Goal: Transaction & Acquisition: Purchase product/service

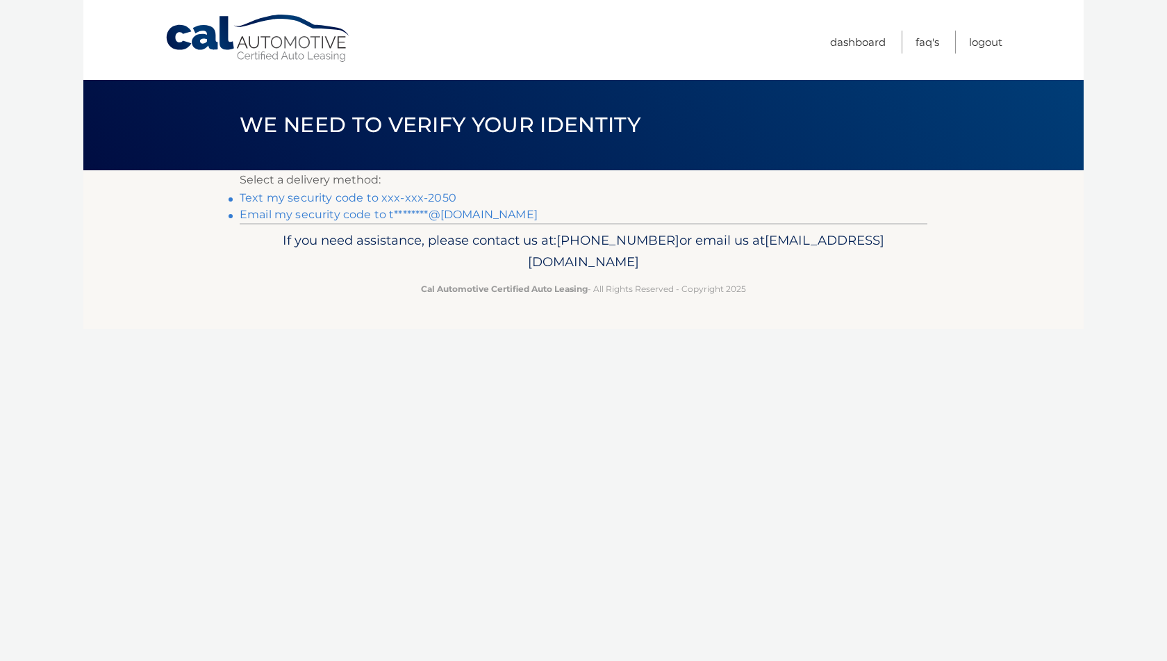
click at [407, 198] on link "Text my security code to xxx-xxx-2050" at bounding box center [348, 197] width 217 height 13
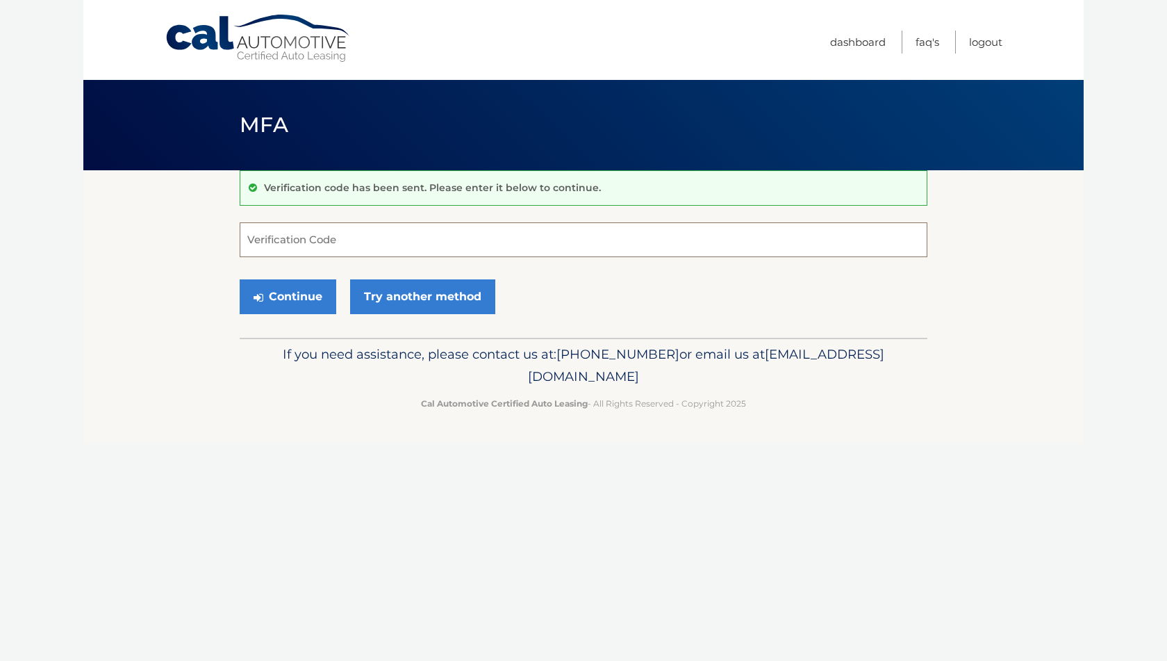
click at [277, 235] on input "Verification Code" at bounding box center [584, 239] width 688 height 35
type input "221407"
click at [299, 297] on button "Continue" at bounding box center [288, 296] width 97 height 35
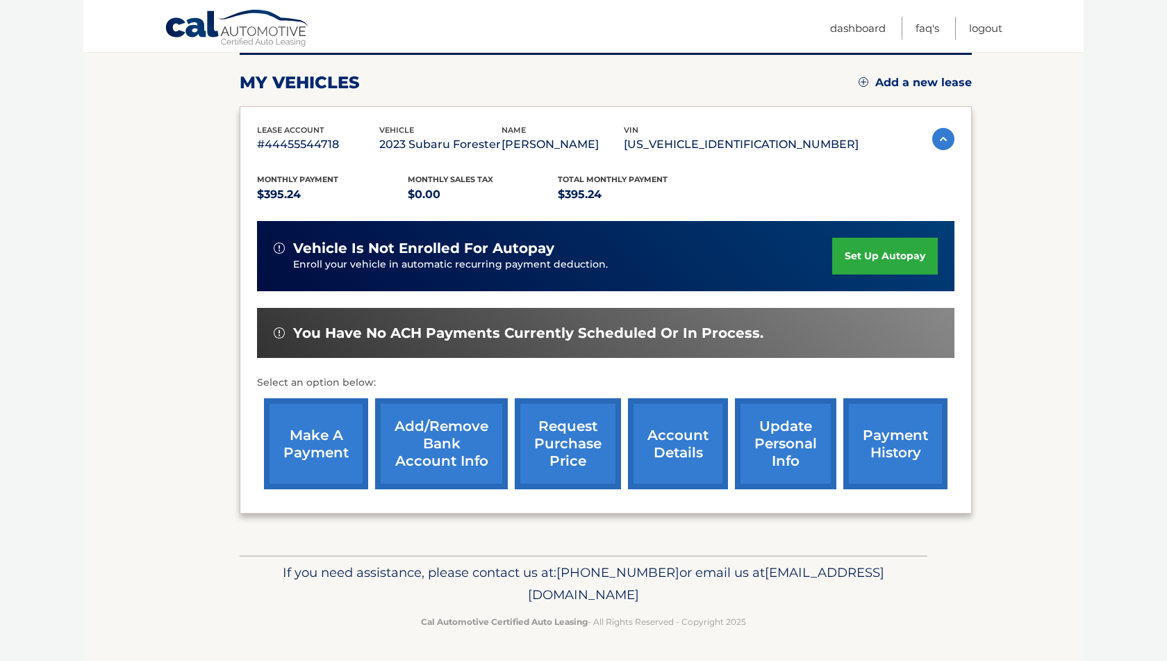
scroll to position [197, 0]
click at [322, 443] on link "make a payment" at bounding box center [316, 443] width 104 height 91
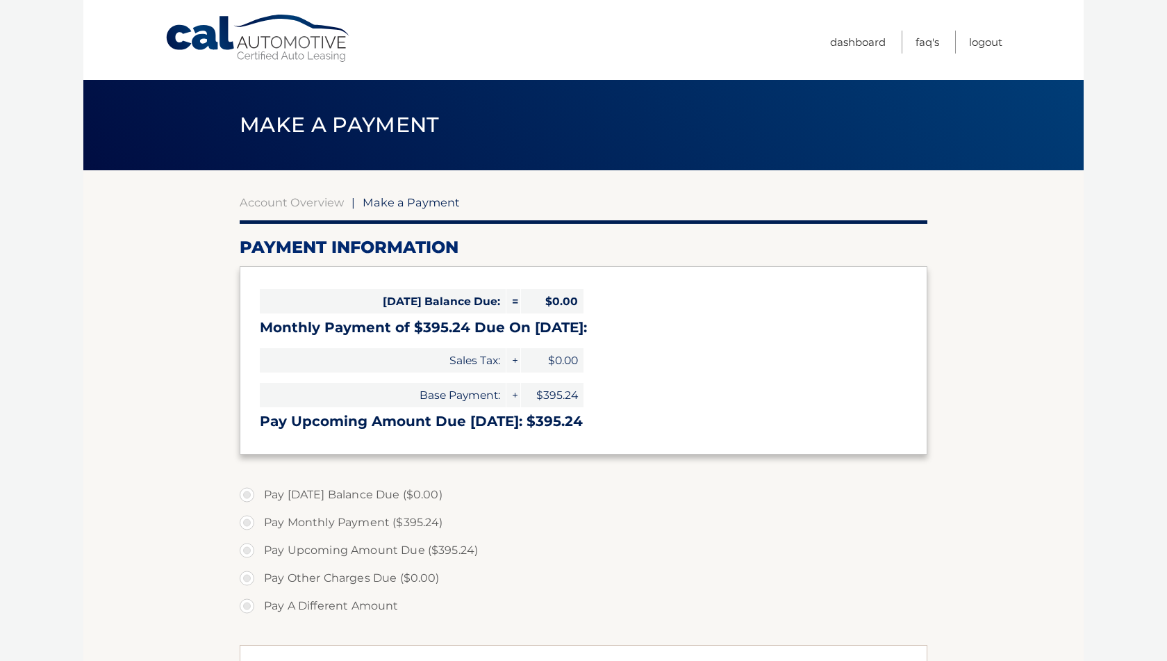
select select "NzQ5NTEwMTUtNmI1Ny00NDEyLWJmZGQtNzE3NDRmYmEyOTk1"
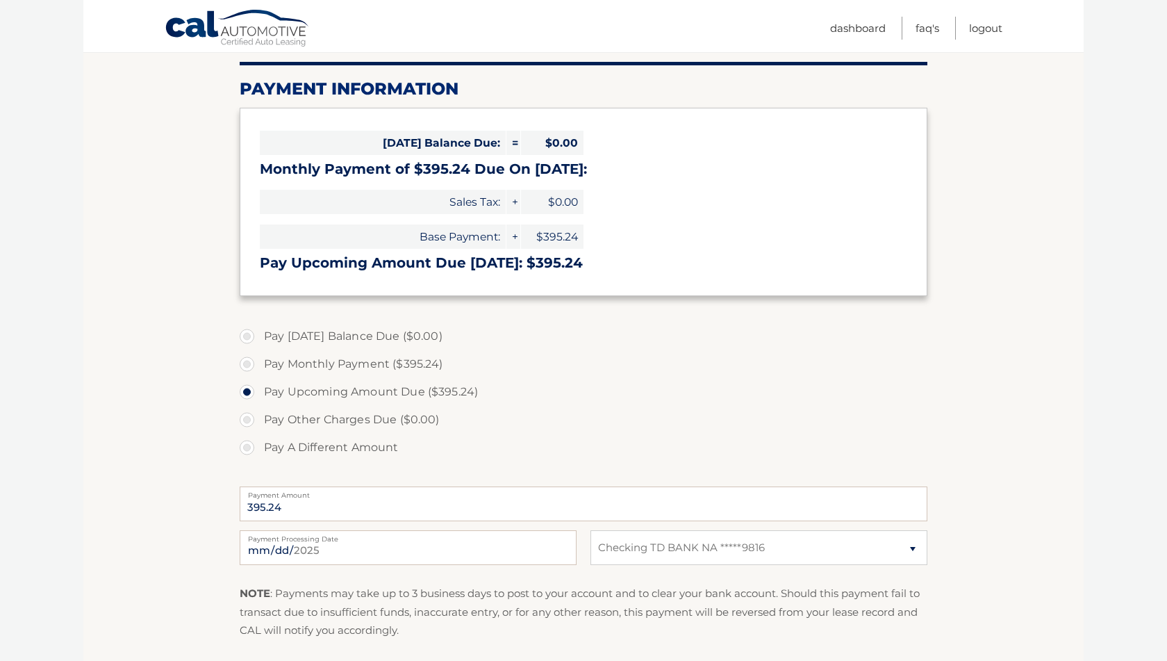
scroll to position [158, 0]
drag, startPoint x: 248, startPoint y: 364, endPoint x: 258, endPoint y: 374, distance: 14.3
click at [248, 364] on label "Pay Monthly Payment ($395.24)" at bounding box center [584, 364] width 688 height 28
click at [248, 364] on input "Pay Monthly Payment ($395.24)" at bounding box center [252, 361] width 14 height 22
radio input "true"
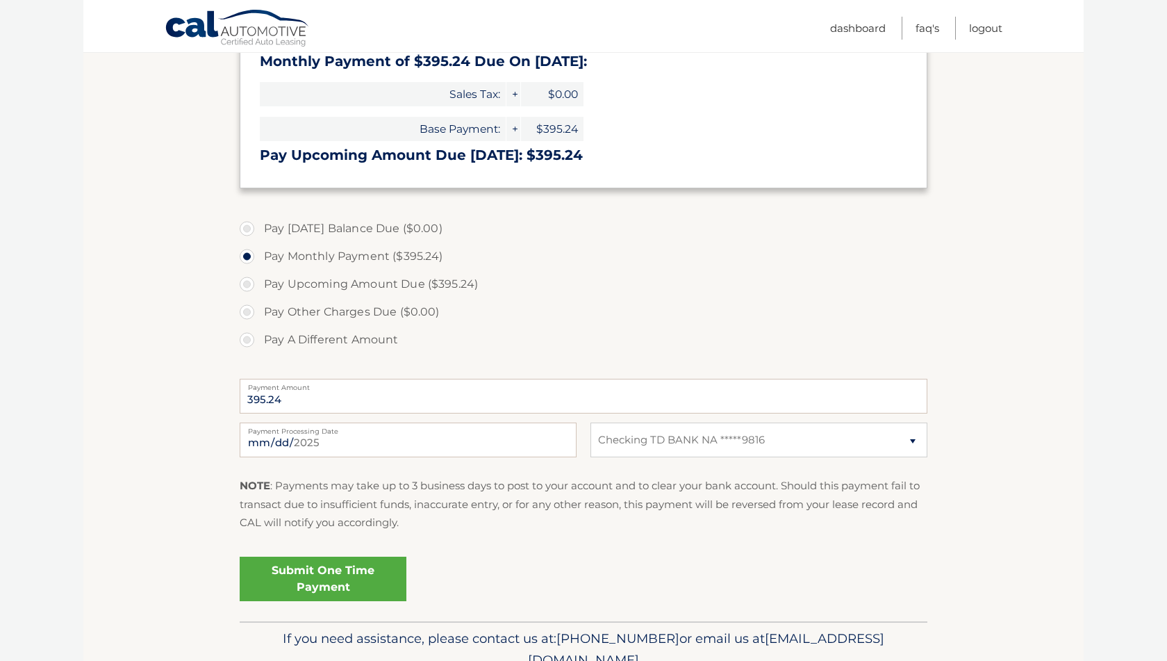
scroll to position [268, 0]
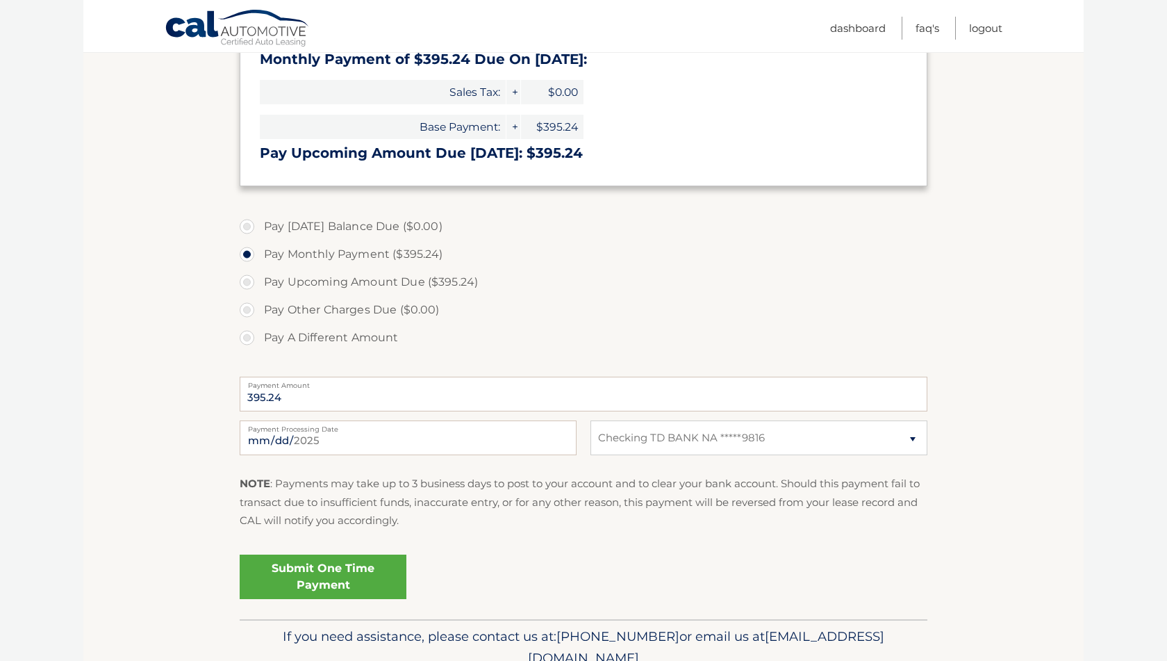
click at [345, 572] on link "Submit One Time Payment" at bounding box center [323, 576] width 167 height 44
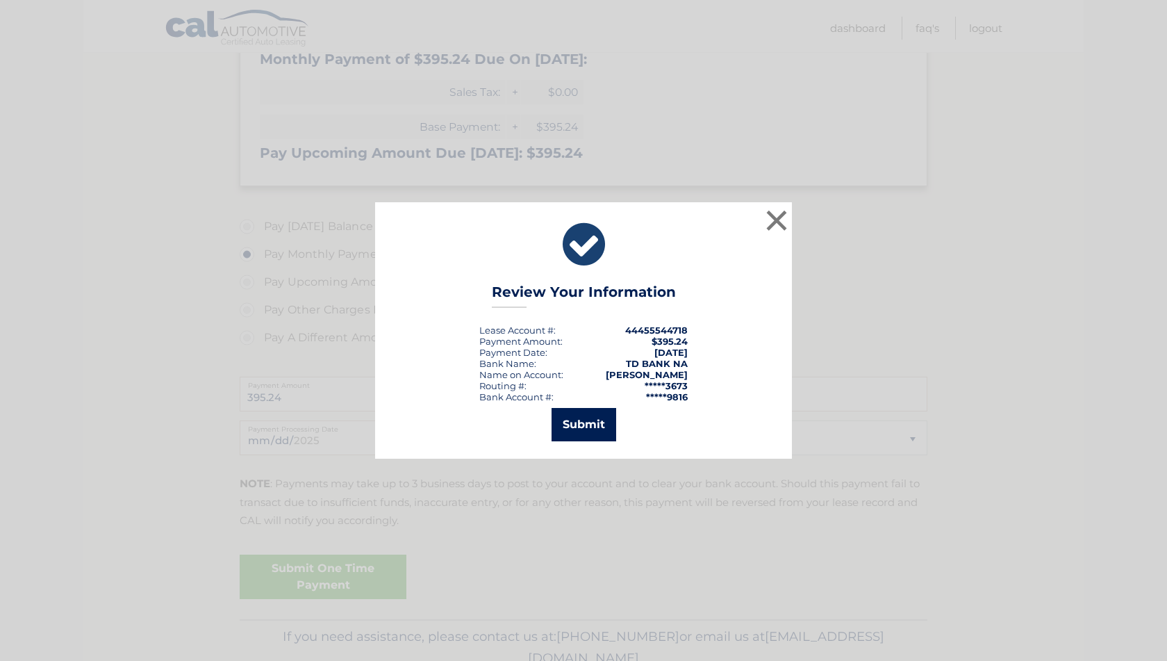
click at [583, 433] on button "Submit" at bounding box center [584, 424] width 65 height 33
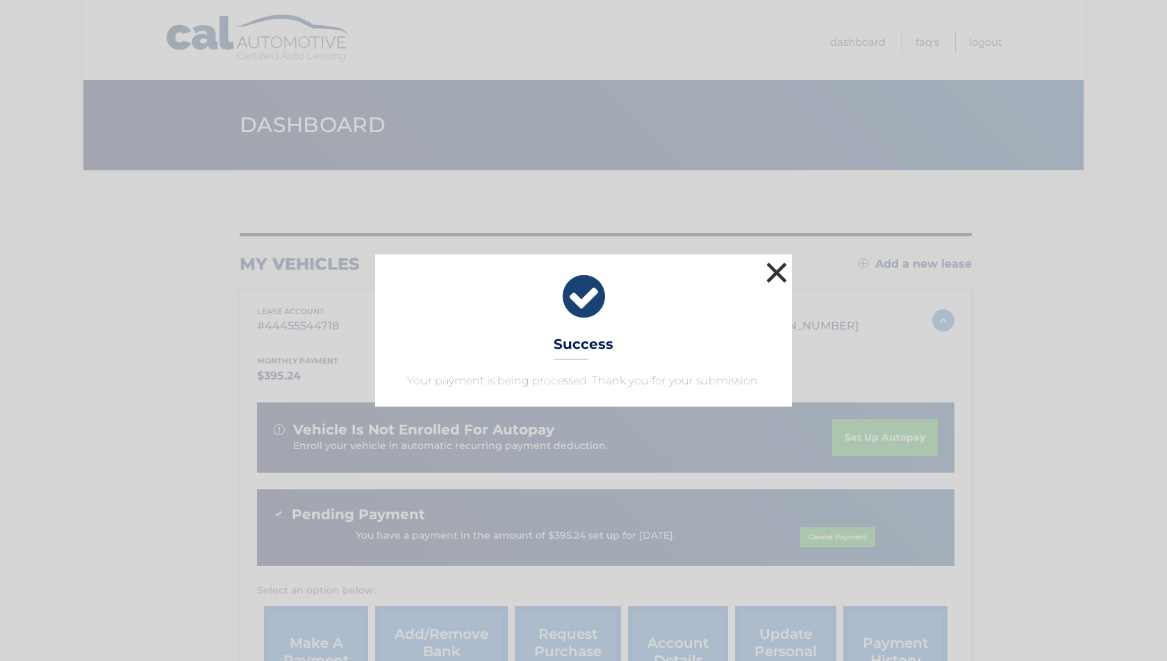
click at [779, 270] on button "×" at bounding box center [777, 272] width 28 height 28
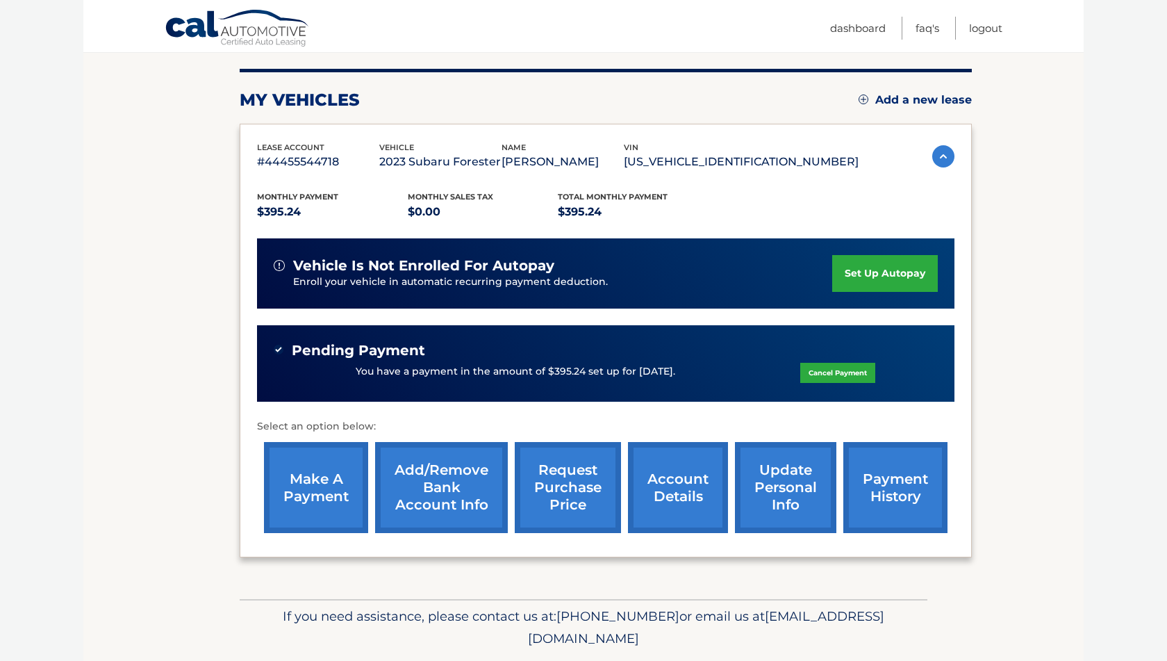
scroll to position [158, 0]
